Goal: Task Accomplishment & Management: Use online tool/utility

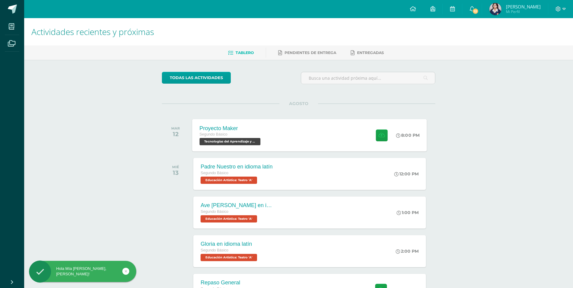
click at [350, 129] on div "Proyecto Maker Segundo Básico Tecnologías del Aprendizaje y la Comunicación 'A'…" at bounding box center [309, 135] width 235 height 32
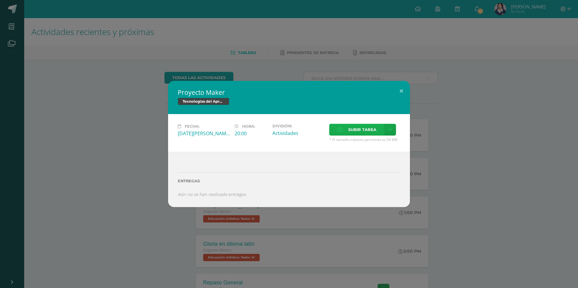
click at [377, 128] on label "Subir tarea" at bounding box center [356, 130] width 55 height 12
click at [0, 0] on input "Subir tarea" at bounding box center [0, 0] width 0 height 0
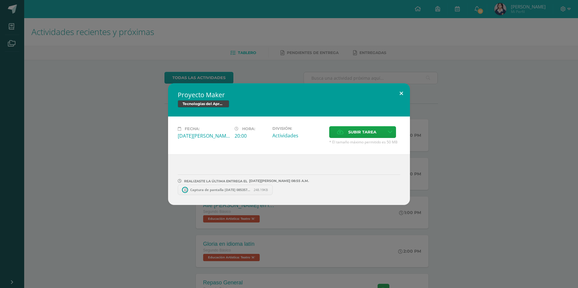
click at [395, 96] on button at bounding box center [400, 93] width 17 height 21
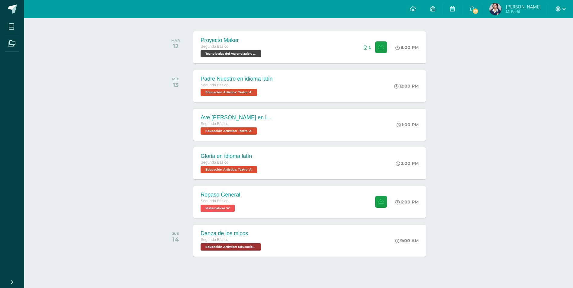
scroll to position [95, 0]
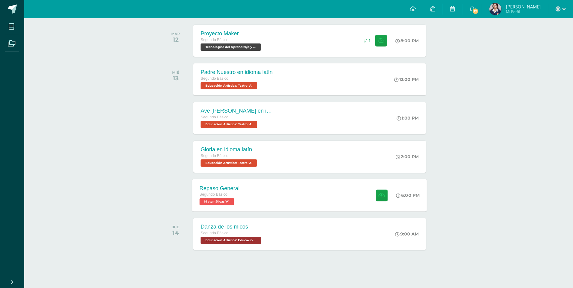
click at [272, 188] on div "Repaso General Segundo Básico Matemáticas 'A' 6:00 PM Repaso General Matemáticas" at bounding box center [309, 195] width 235 height 32
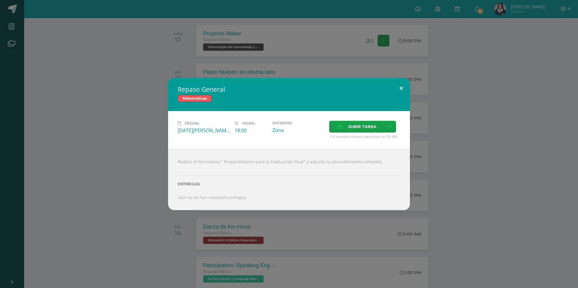
click at [402, 96] on div "Repaso General Matemáticas Fecha: [DATE][PERSON_NAME] Hora: 18:00 División: Zon…" at bounding box center [289, 144] width 242 height 132
click at [405, 90] on button at bounding box center [400, 88] width 17 height 21
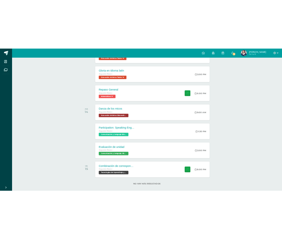
scroll to position [207, 0]
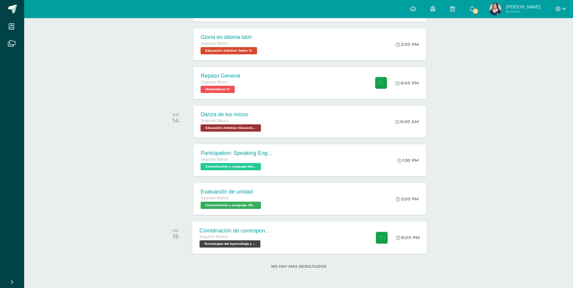
click at [280, 232] on div "Combinación de correspondencia Segundo Básico Tecnologías del Aprendizaje y la …" at bounding box center [236, 237] width 88 height 32
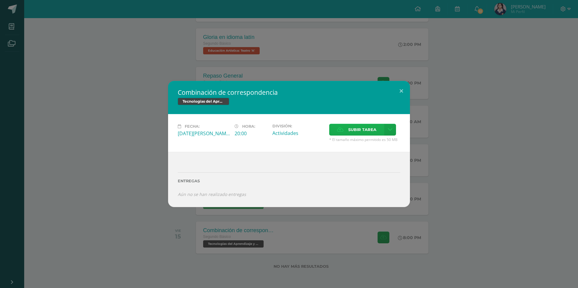
click at [373, 128] on span "Subir tarea" at bounding box center [362, 129] width 28 height 11
click at [0, 0] on input "Subir tarea" at bounding box center [0, 0] width 0 height 0
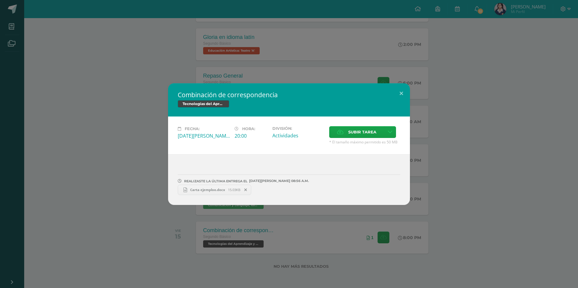
click at [219, 192] on link "Carta ejemploo.docx 15.03KB" at bounding box center [214, 190] width 73 height 10
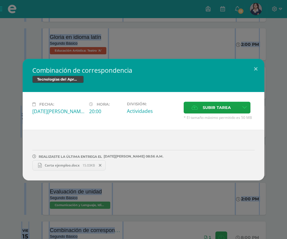
click at [179, 241] on html "Combinación de correspondencia Tecnologías del Aprendizaje y la Comunicación Fe…" at bounding box center [143, 40] width 287 height 495
click at [161, 216] on div "Combinación de correspondencia Tecnologías del Aprendizaje y la Comunicación Fe…" at bounding box center [143, 119] width 287 height 239
